Goal: Task Accomplishment & Management: Manage account settings

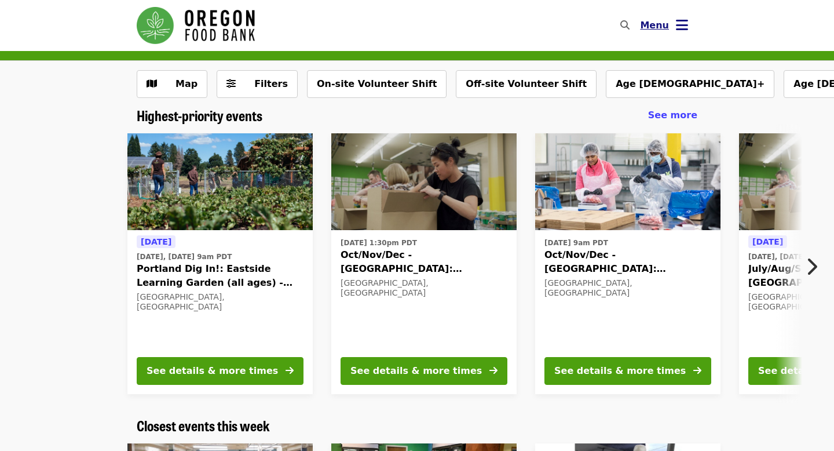
click at [663, 25] on span "Menu" at bounding box center [654, 25] width 29 height 11
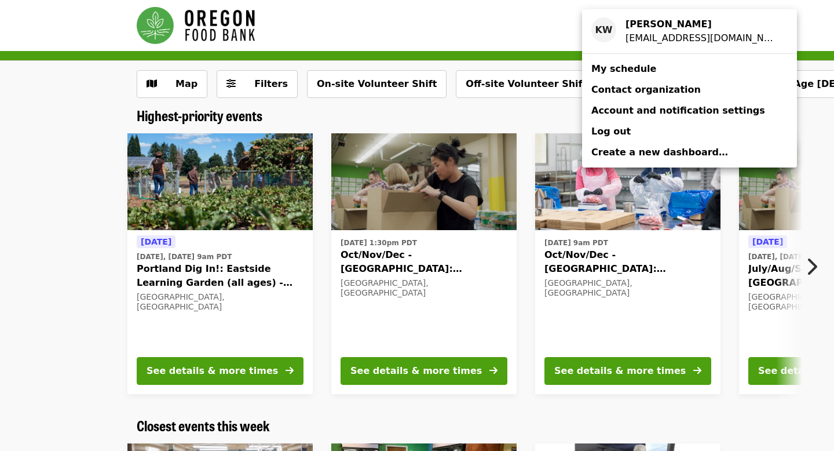
click at [663, 25] on strong "[PERSON_NAME]" at bounding box center [669, 24] width 86 height 11
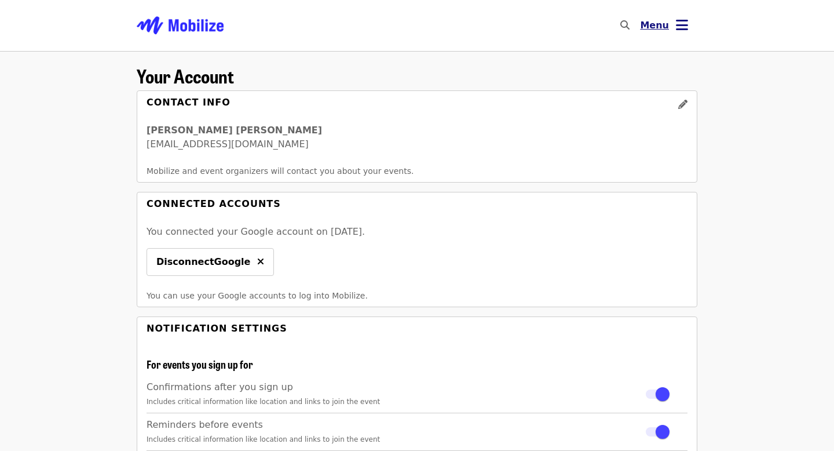
click at [658, 26] on span "Menu" at bounding box center [654, 25] width 29 height 11
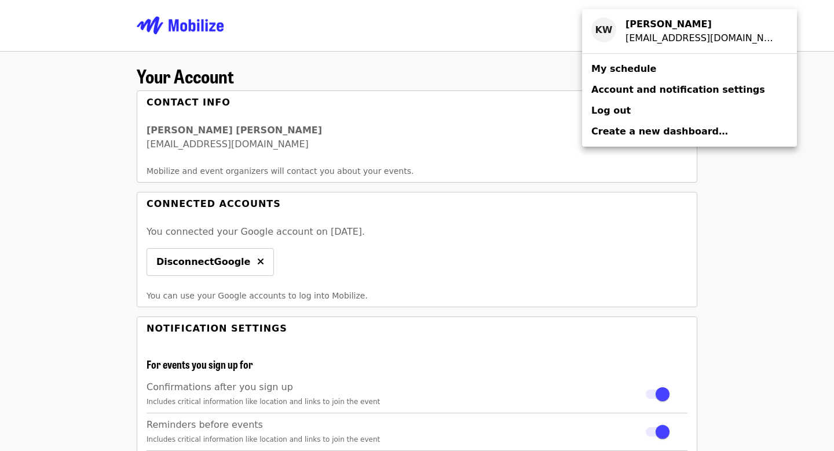
click at [626, 74] on span "My schedule" at bounding box center [624, 68] width 65 height 11
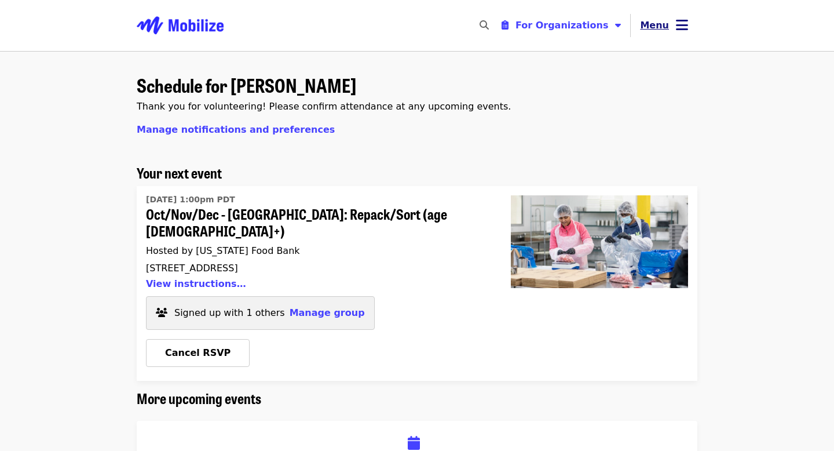
click at [654, 24] on span "Menu" at bounding box center [654, 25] width 29 height 11
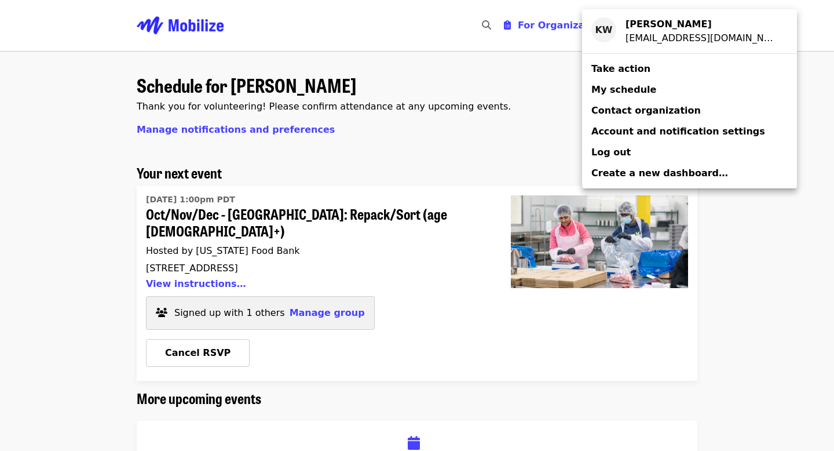
click at [503, 189] on div "Account menu" at bounding box center [417, 225] width 834 height 451
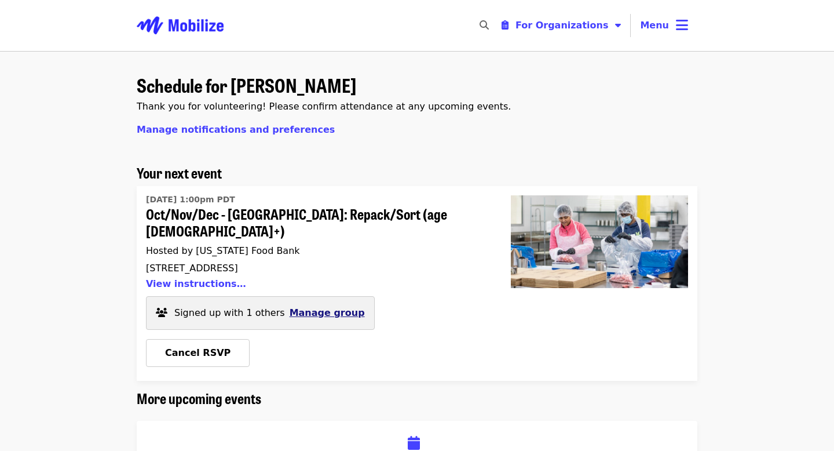
click at [324, 307] on span "Manage group" at bounding box center [327, 312] width 75 height 11
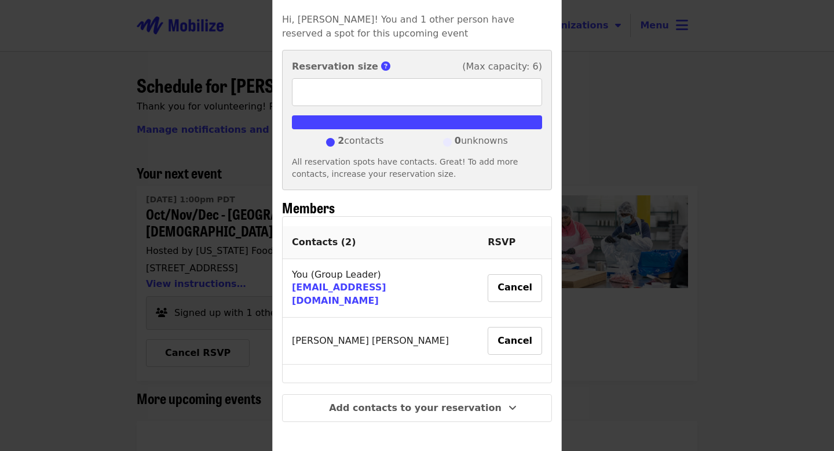
scroll to position [113, 0]
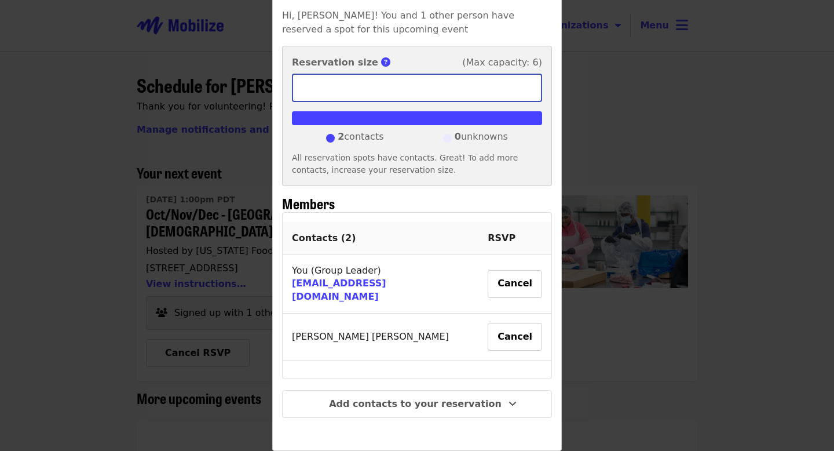
click at [446, 86] on input "*" at bounding box center [417, 88] width 250 height 28
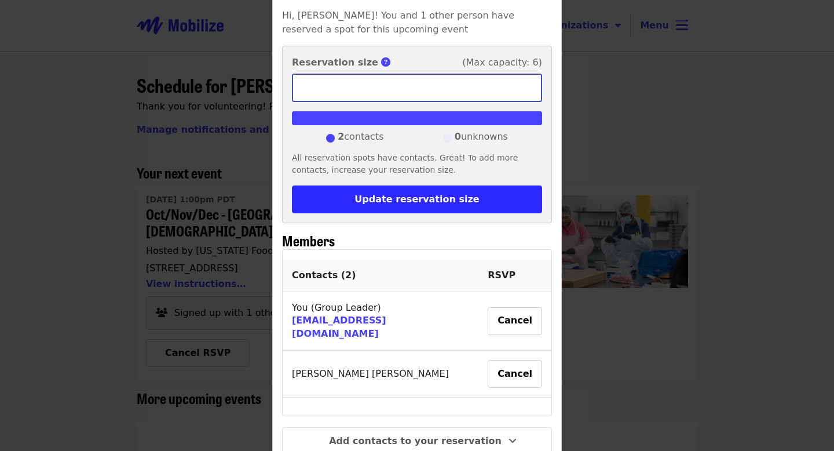
click at [527, 85] on input "*" at bounding box center [417, 88] width 250 height 28
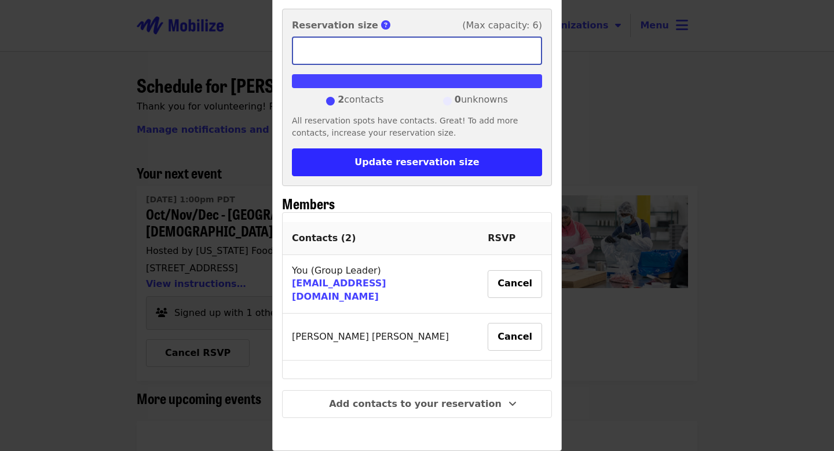
click at [529, 56] on input "*" at bounding box center [417, 51] width 250 height 28
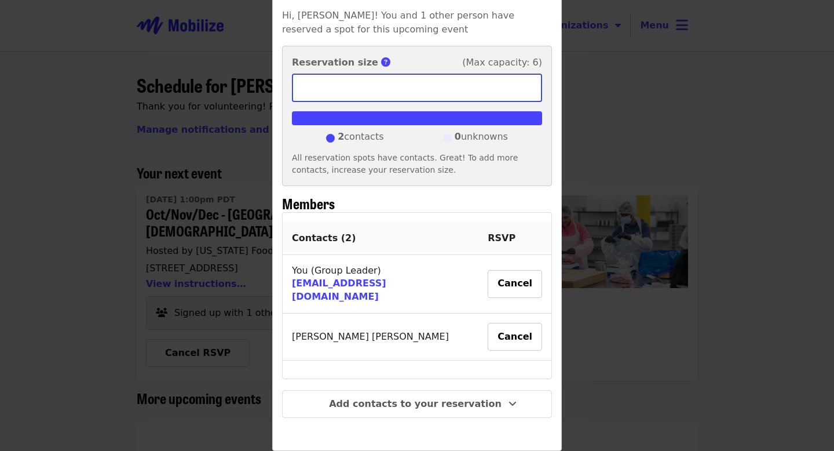
type input "*"
click at [529, 74] on input "*" at bounding box center [417, 88] width 250 height 28
click at [578, 126] on div "Group details Hi, [PERSON_NAME]! You and 1 other person have reserved a spot fo…" at bounding box center [417, 225] width 834 height 451
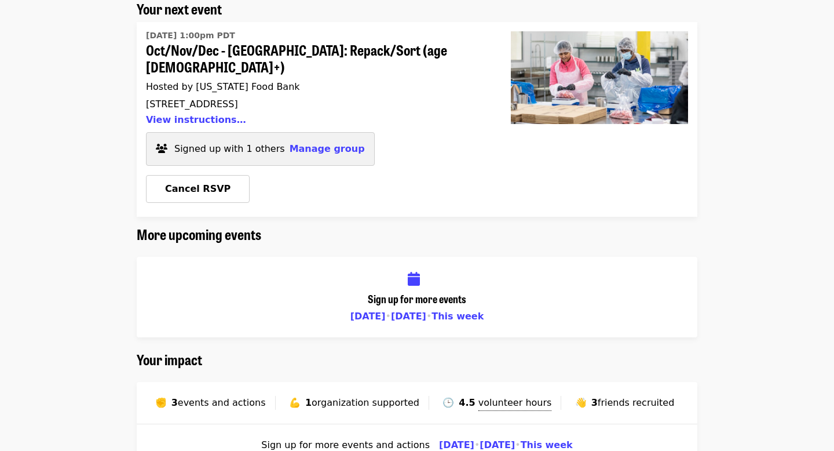
scroll to position [0, 0]
